Goal: Task Accomplishment & Management: Manage account settings

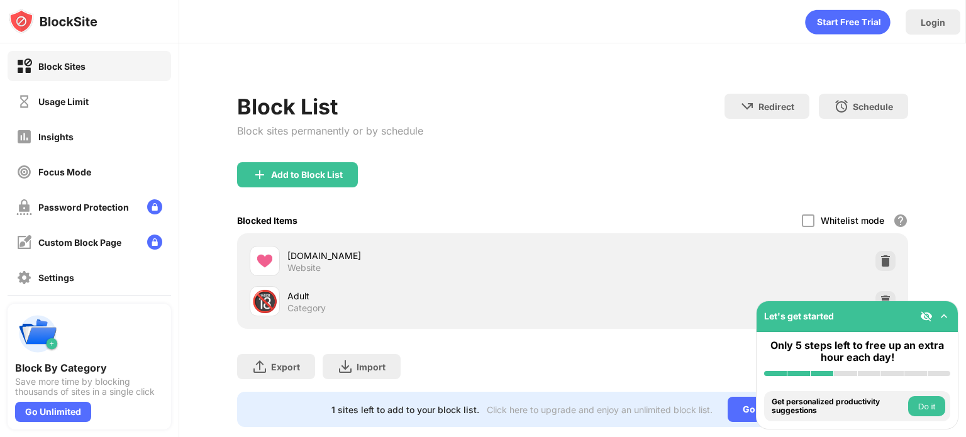
click at [474, 169] on div "Add to Block List" at bounding box center [572, 184] width 671 height 45
click at [272, 182] on div "Add to Block List" at bounding box center [297, 174] width 121 height 25
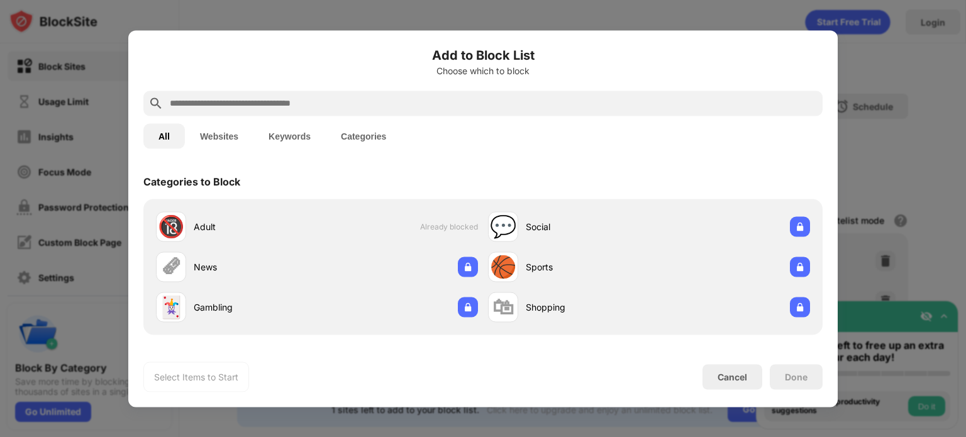
click at [308, 135] on button "Keywords" at bounding box center [290, 135] width 72 height 25
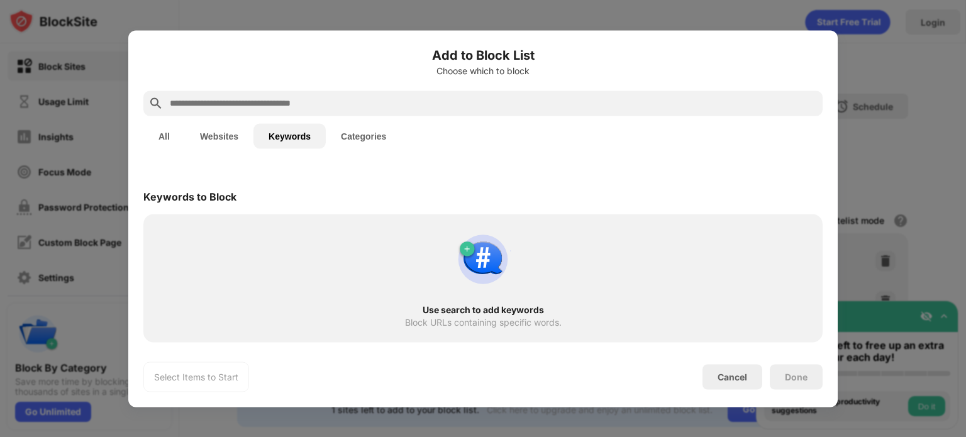
click at [335, 99] on input "text" at bounding box center [493, 103] width 649 height 15
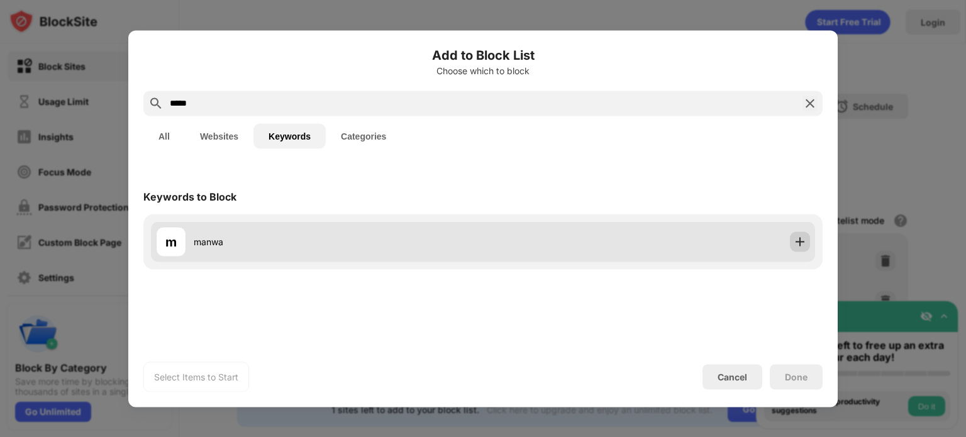
type input "*****"
click at [795, 241] on img at bounding box center [800, 241] width 13 height 13
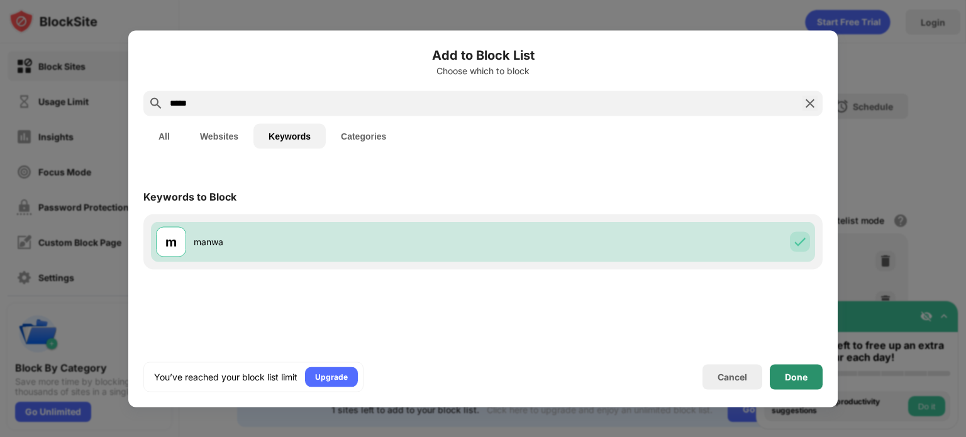
click at [793, 385] on div "Done" at bounding box center [796, 376] width 53 height 25
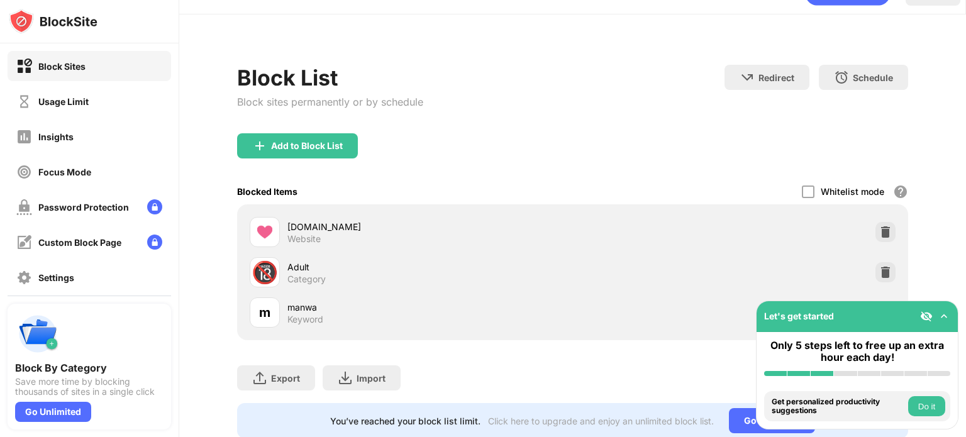
scroll to position [74, 0]
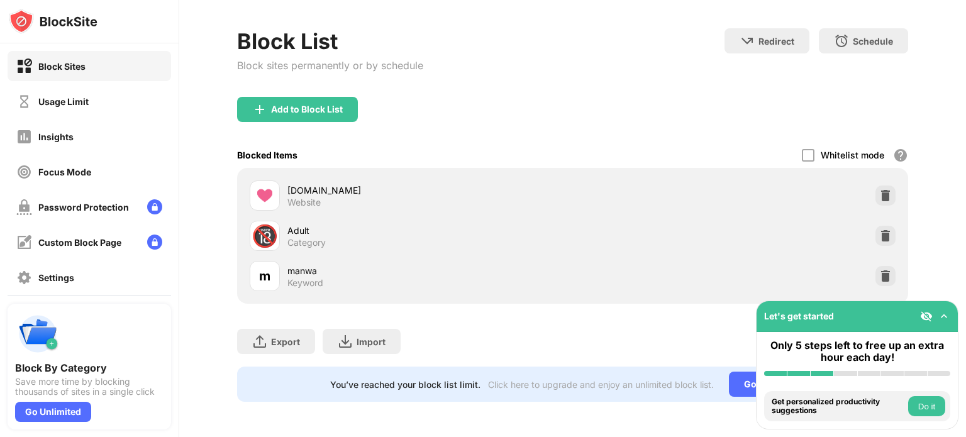
click at [941, 313] on img at bounding box center [944, 316] width 13 height 13
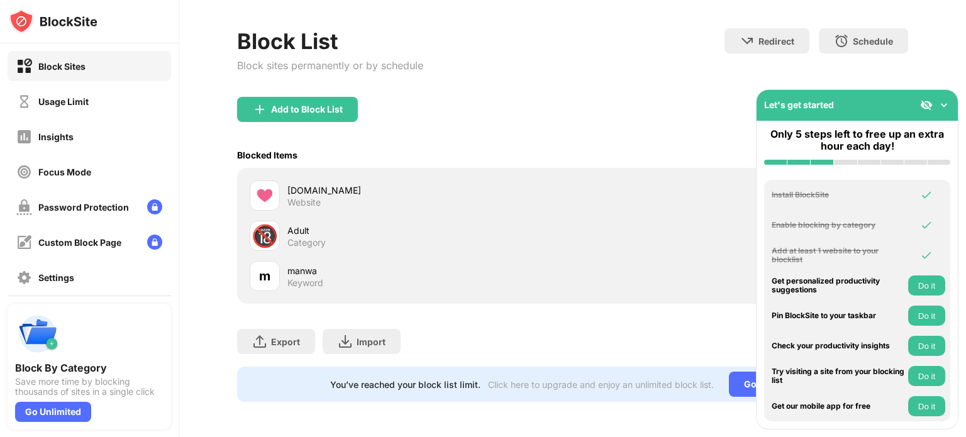
click at [939, 107] on img at bounding box center [944, 105] width 13 height 13
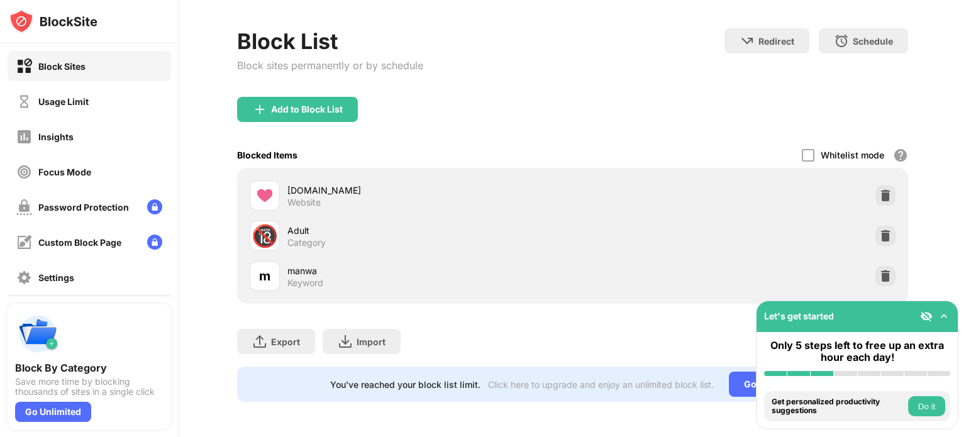
click at [523, 291] on div "[DOMAIN_NAME] Website 🔞 Adult Category m manwa Keyword" at bounding box center [572, 236] width 671 height 136
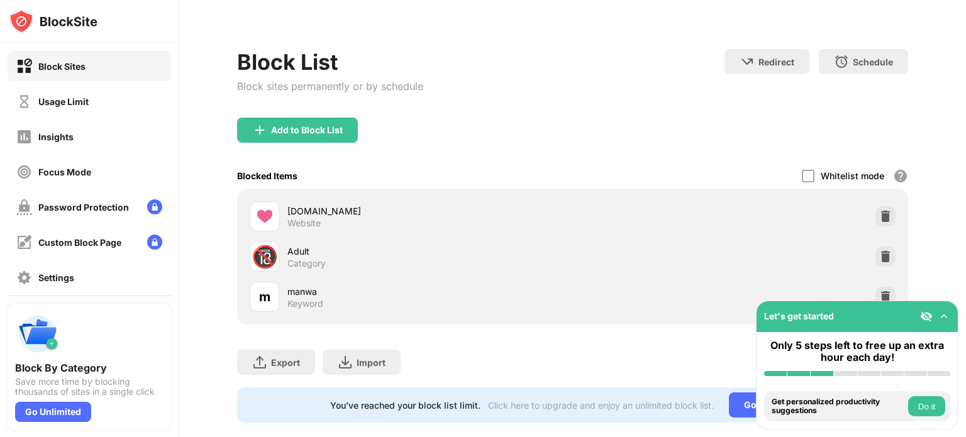
scroll to position [0, 0]
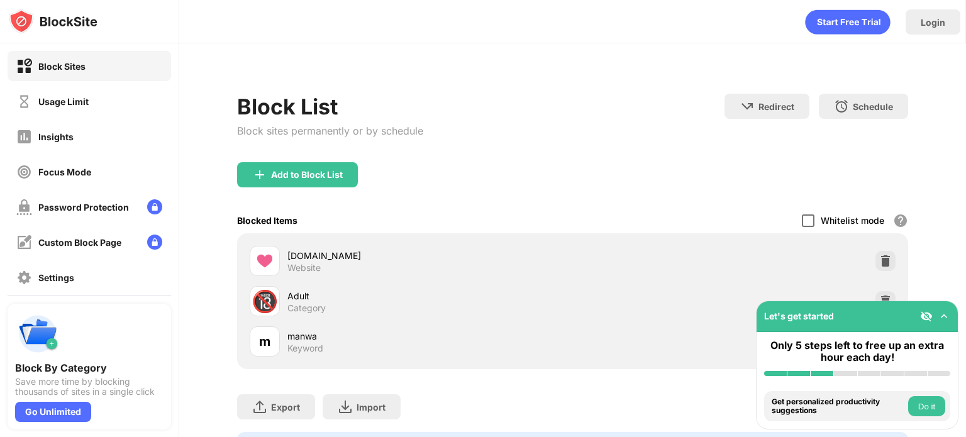
click at [802, 217] on div at bounding box center [808, 221] width 13 height 13
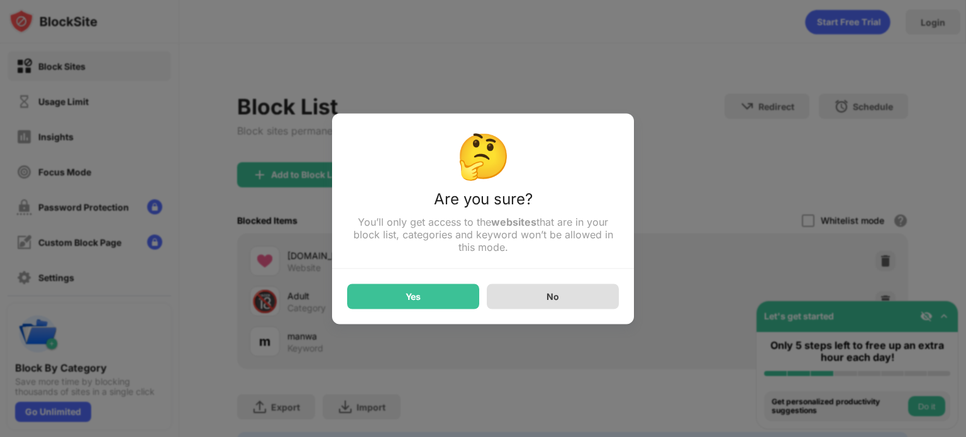
click at [516, 294] on div "No" at bounding box center [553, 296] width 132 height 25
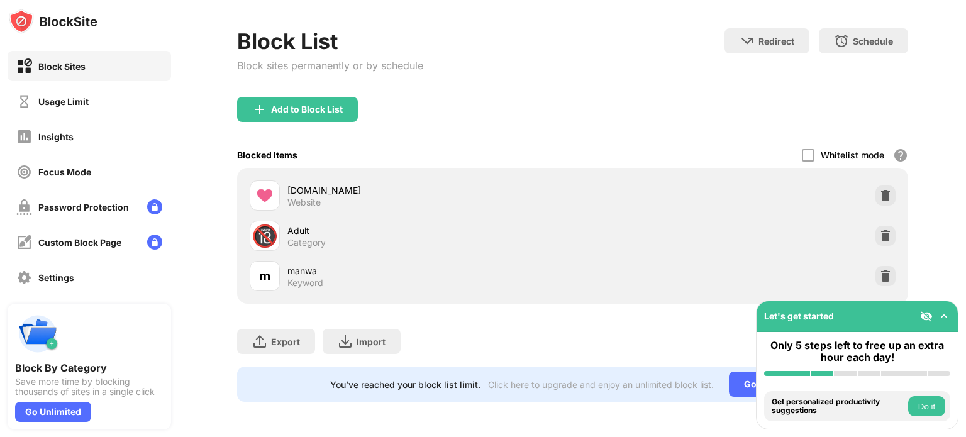
scroll to position [74, 0]
